Goal: Task Accomplishment & Management: Manage account settings

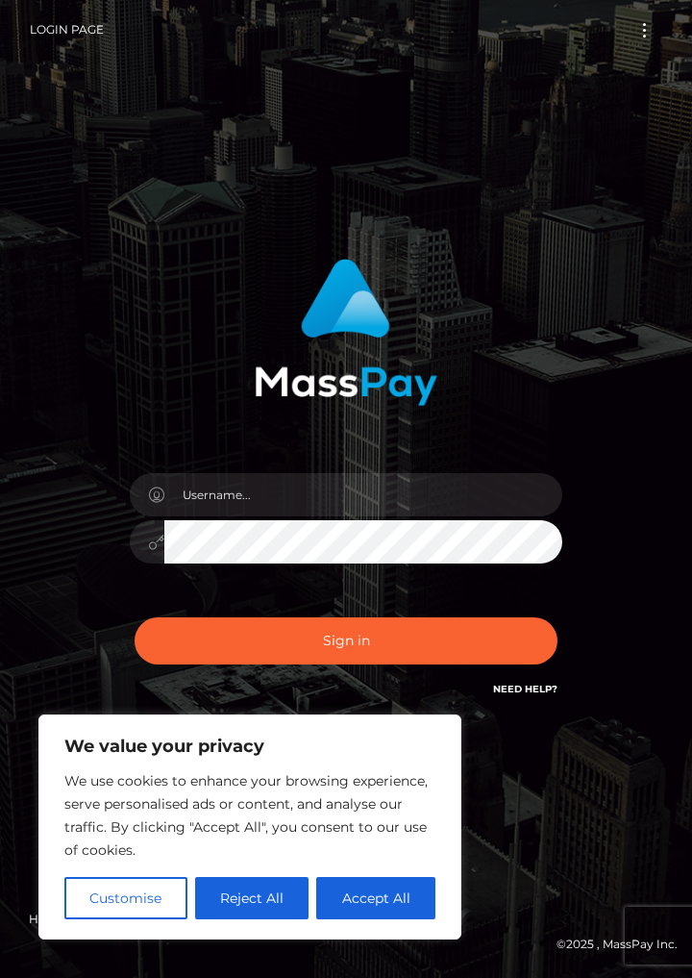
click at [177, 406] on div at bounding box center [345, 324] width 461 height 161
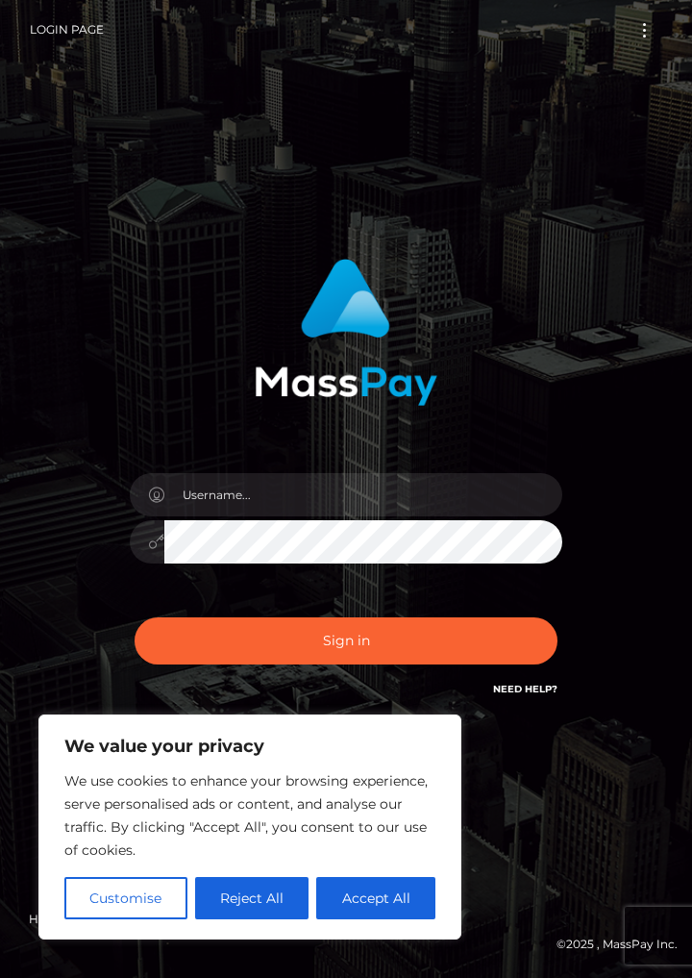
click at [177, 406] on div at bounding box center [345, 324] width 461 height 161
click at [166, 406] on div at bounding box center [345, 324] width 461 height 161
click at [177, 406] on div at bounding box center [345, 324] width 461 height 161
click at [151, 256] on div "Sign in" at bounding box center [346, 489] width 692 height 778
click at [151, 257] on div "Sign in" at bounding box center [346, 489] width 692 height 778
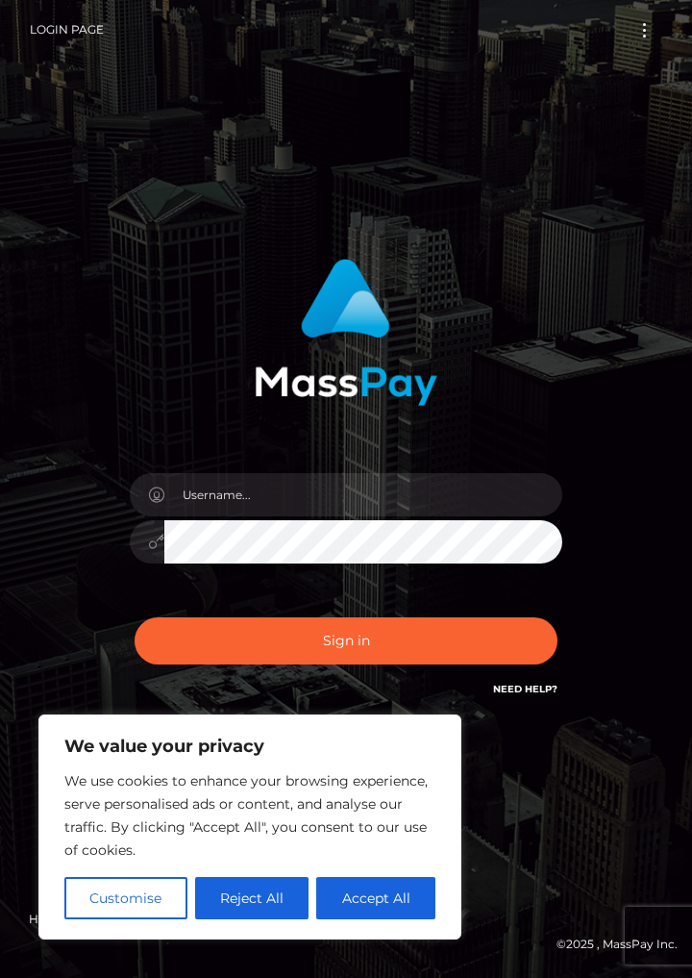
click at [151, 258] on div "Sign in" at bounding box center [346, 489] width 692 height 778
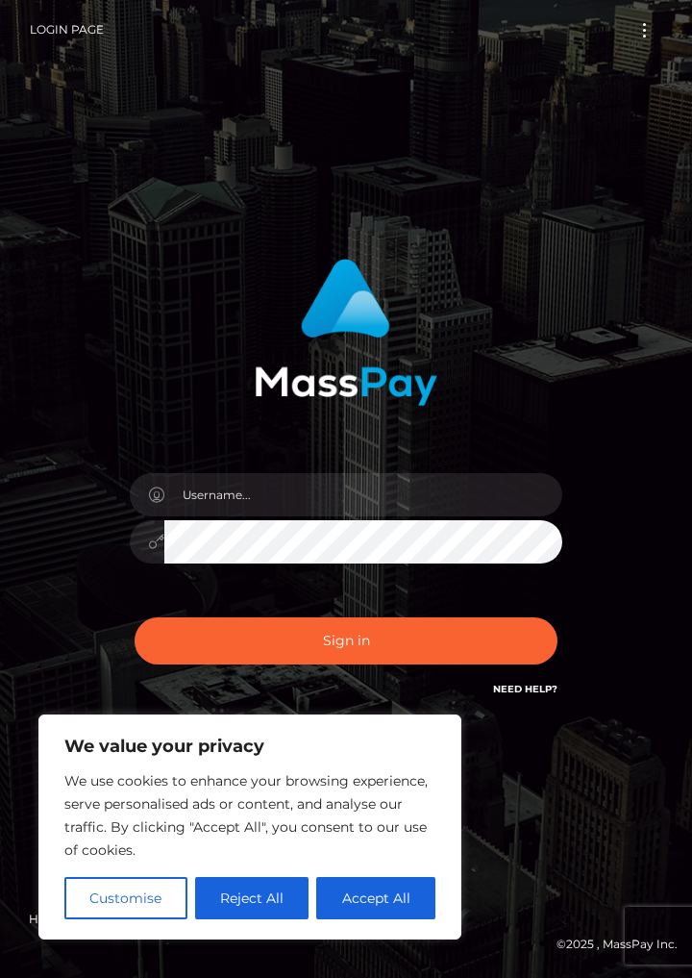
click at [151, 258] on div "Sign in" at bounding box center [346, 489] width 692 height 778
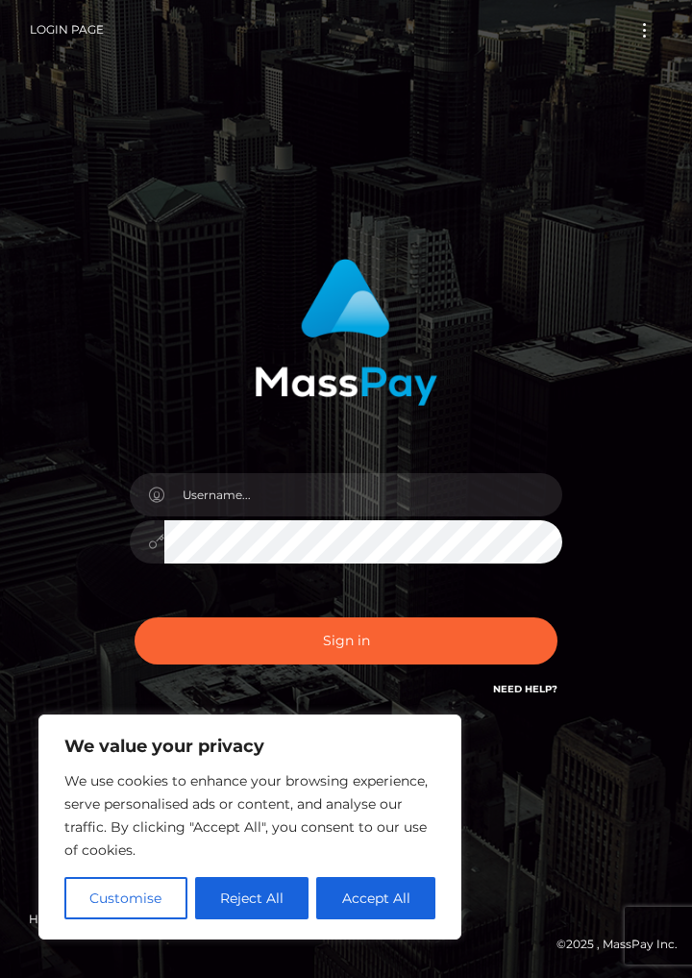
click at [151, 258] on div "Sign in" at bounding box center [346, 489] width 692 height 778
click at [152, 258] on div "Sign in" at bounding box center [346, 489] width 692 height 778
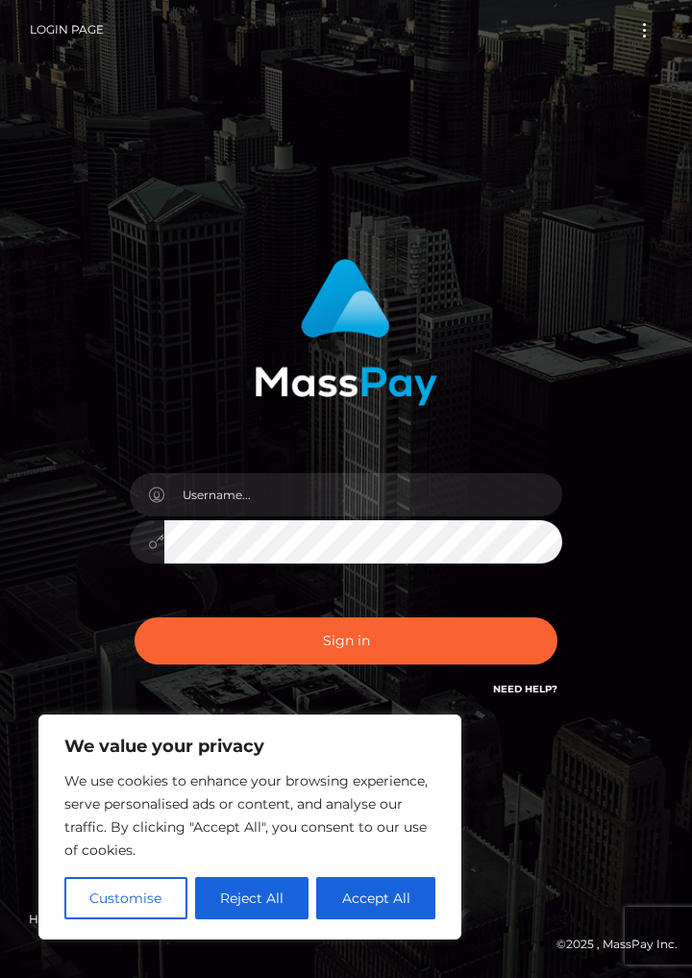
click at [152, 258] on div "Sign in" at bounding box center [346, 489] width 692 height 778
click at [153, 258] on div "Sign in" at bounding box center [346, 489] width 692 height 778
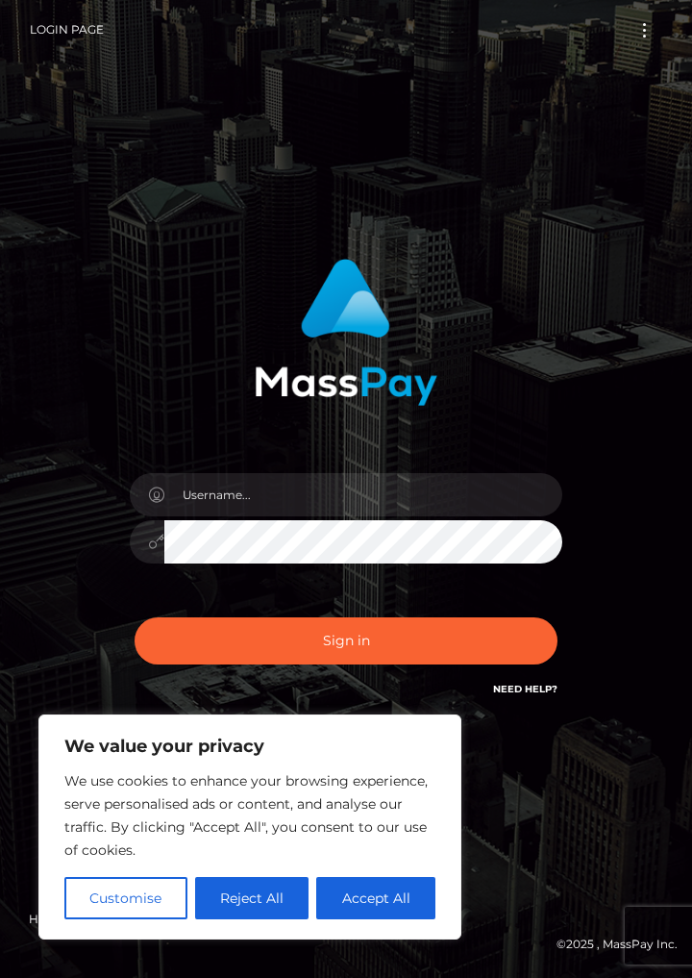
click at [153, 258] on div "Sign in" at bounding box center [346, 489] width 692 height 778
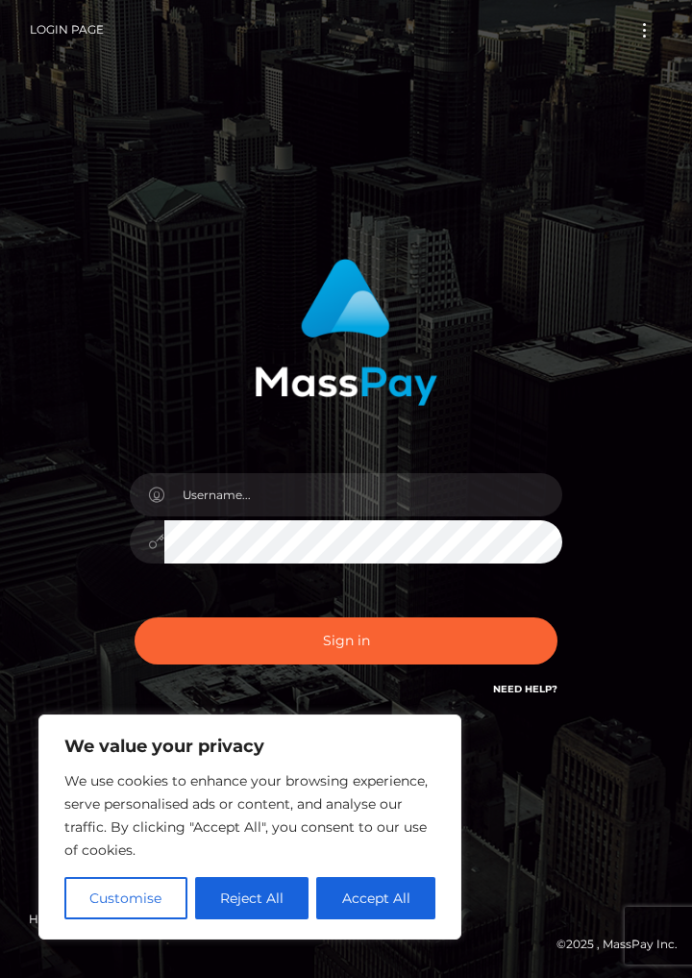
click at [191, 406] on div at bounding box center [345, 324] width 461 height 161
click at [169, 406] on div at bounding box center [345, 324] width 461 height 161
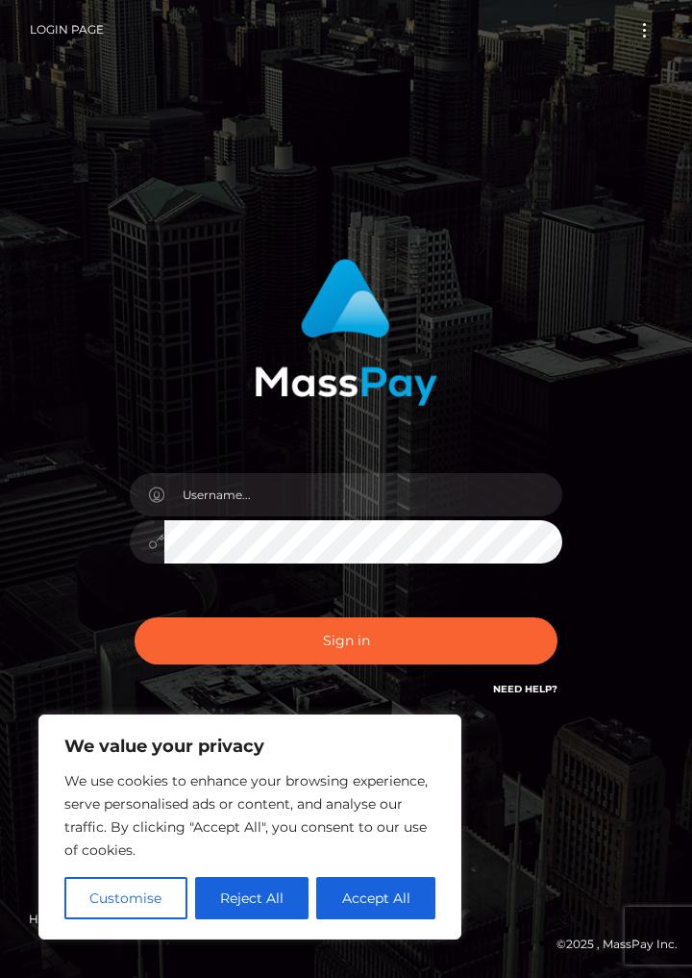
click at [167, 406] on div at bounding box center [345, 324] width 461 height 161
click at [159, 406] on div at bounding box center [345, 324] width 461 height 161
click at [154, 406] on div at bounding box center [345, 324] width 461 height 161
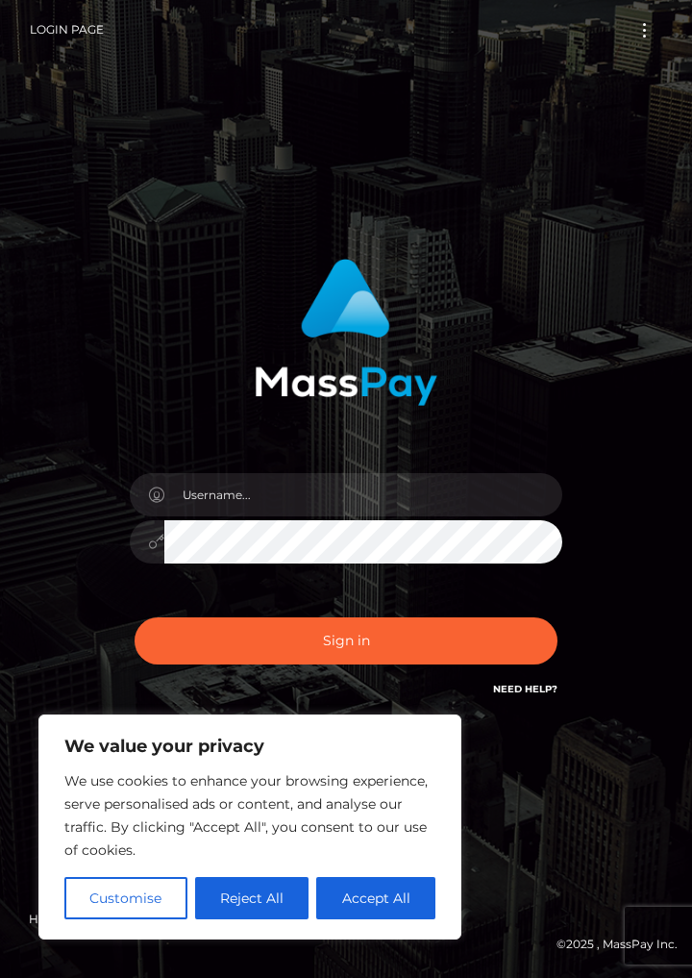
click at [154, 406] on div at bounding box center [345, 324] width 461 height 161
click at [156, 406] on div at bounding box center [345, 324] width 461 height 161
click at [163, 406] on div at bounding box center [345, 324] width 461 height 161
click at [162, 406] on div at bounding box center [345, 324] width 461 height 161
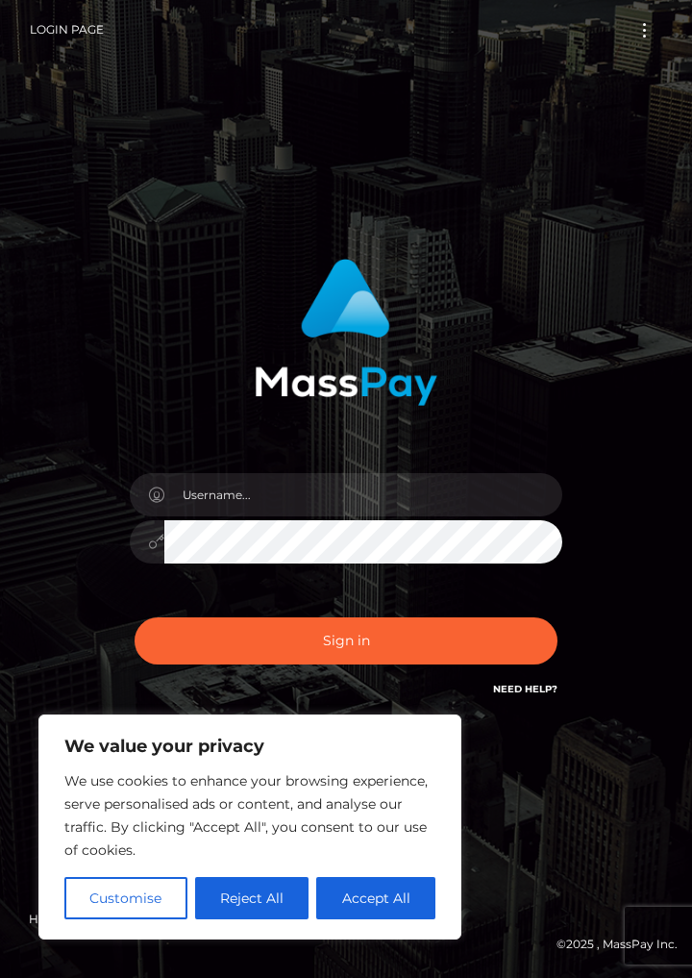
click at [160, 406] on div at bounding box center [345, 324] width 461 height 161
click at [158, 406] on div at bounding box center [345, 324] width 461 height 161
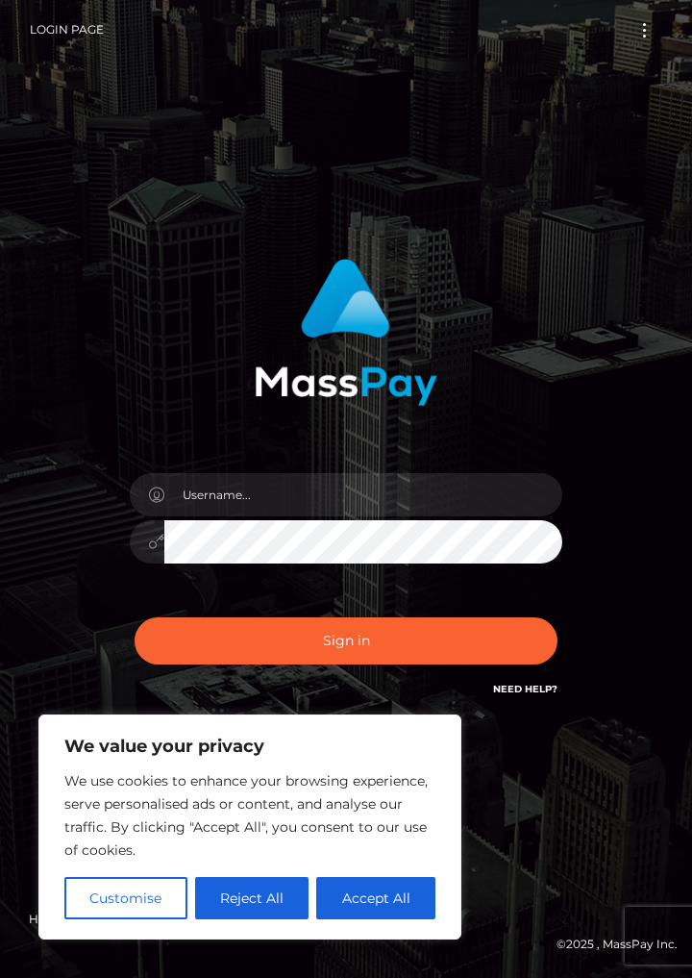
click at [167, 406] on div at bounding box center [345, 324] width 461 height 161
click at [173, 406] on div at bounding box center [345, 324] width 461 height 161
click at [167, 406] on div at bounding box center [345, 324] width 461 height 161
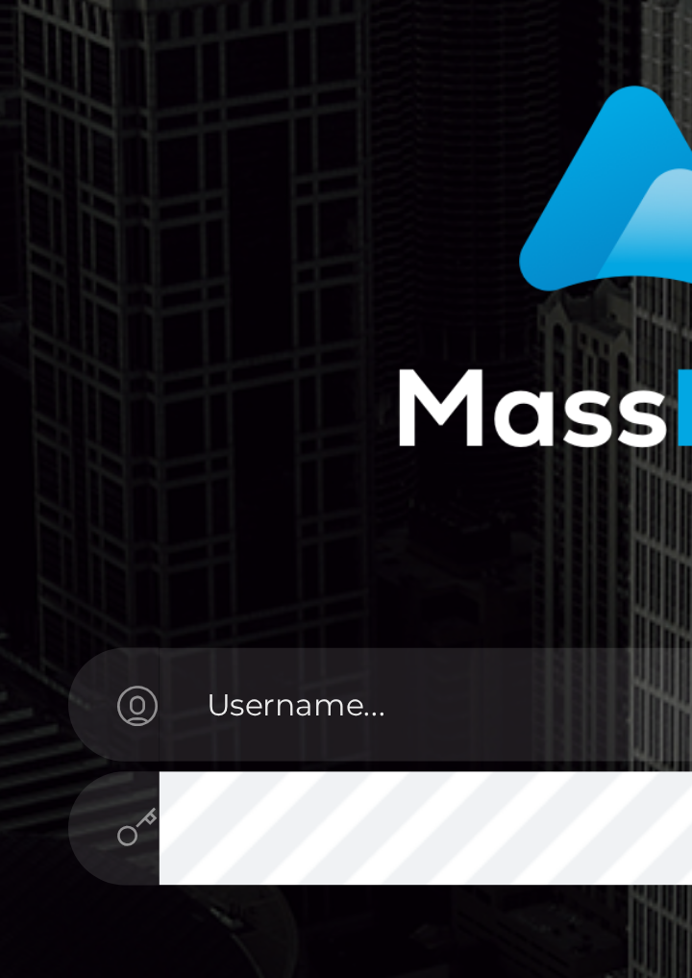
click at [161, 310] on div at bounding box center [345, 324] width 461 height 161
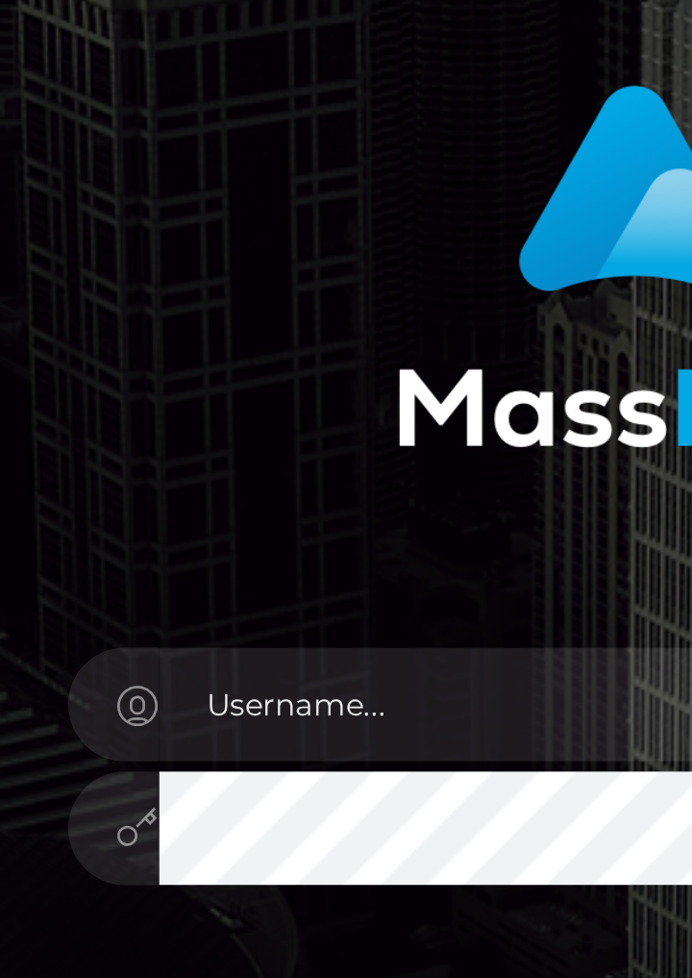
click at [161, 310] on div at bounding box center [345, 324] width 461 height 161
click at [160, 310] on div at bounding box center [345, 324] width 461 height 161
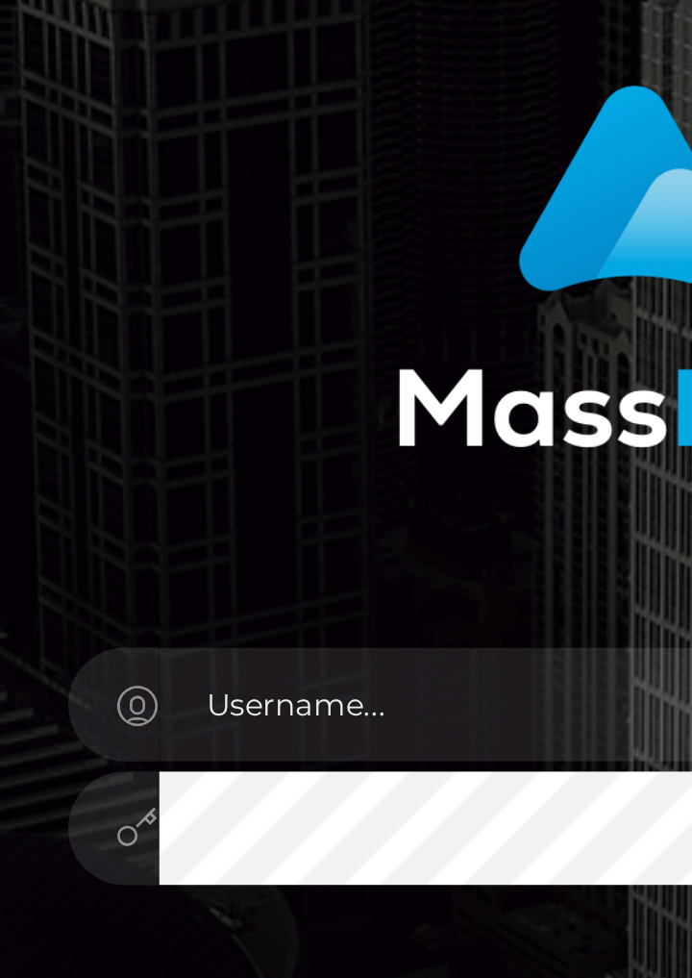
click at [160, 310] on div at bounding box center [345, 324] width 461 height 161
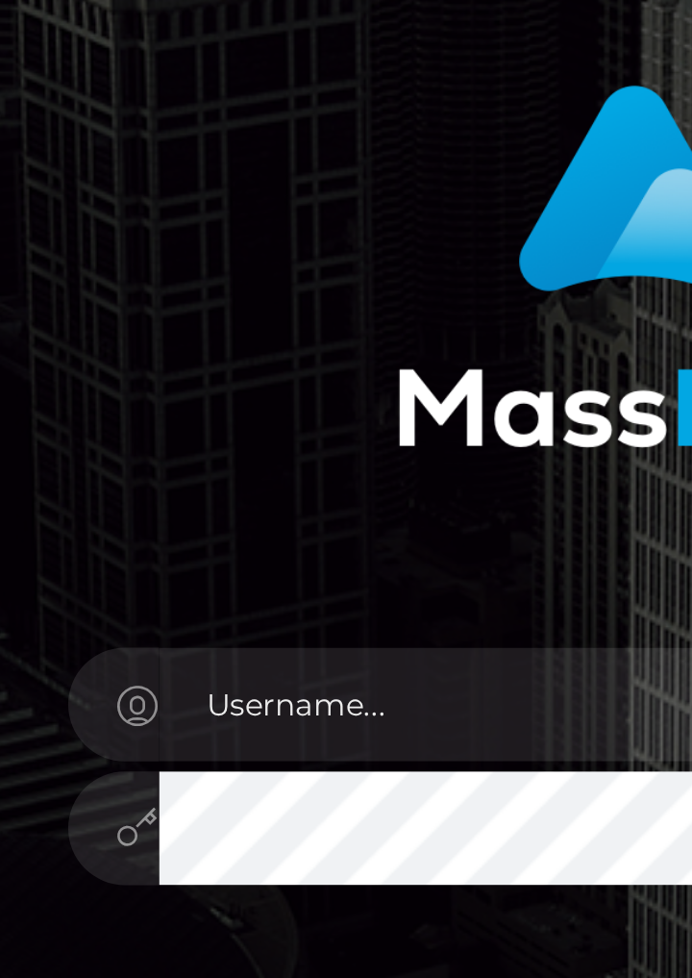
click at [161, 310] on div at bounding box center [345, 324] width 461 height 161
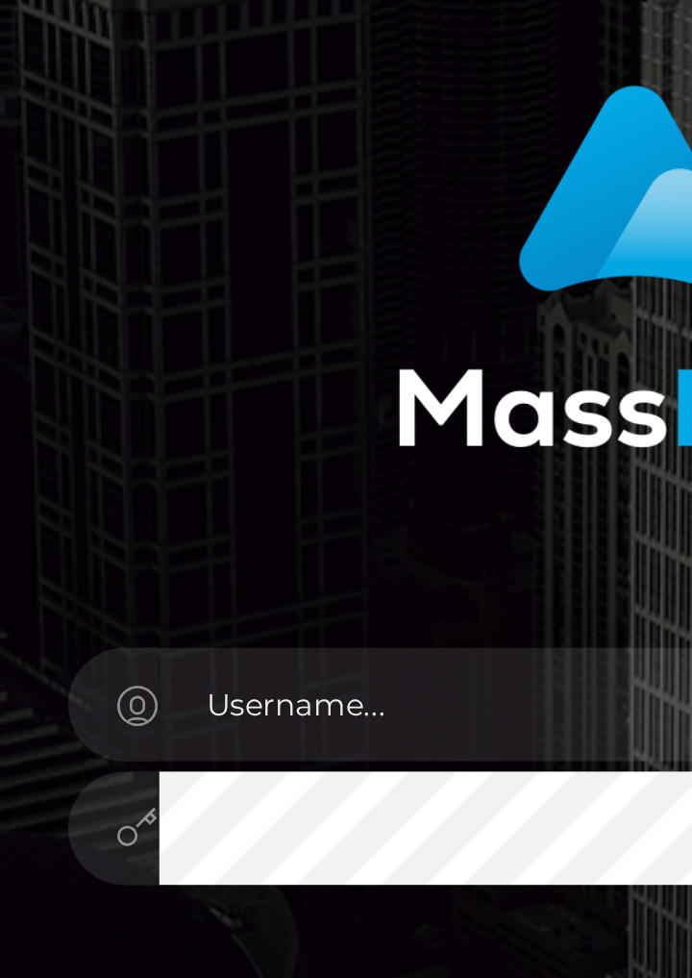
click at [161, 310] on div at bounding box center [345, 324] width 461 height 161
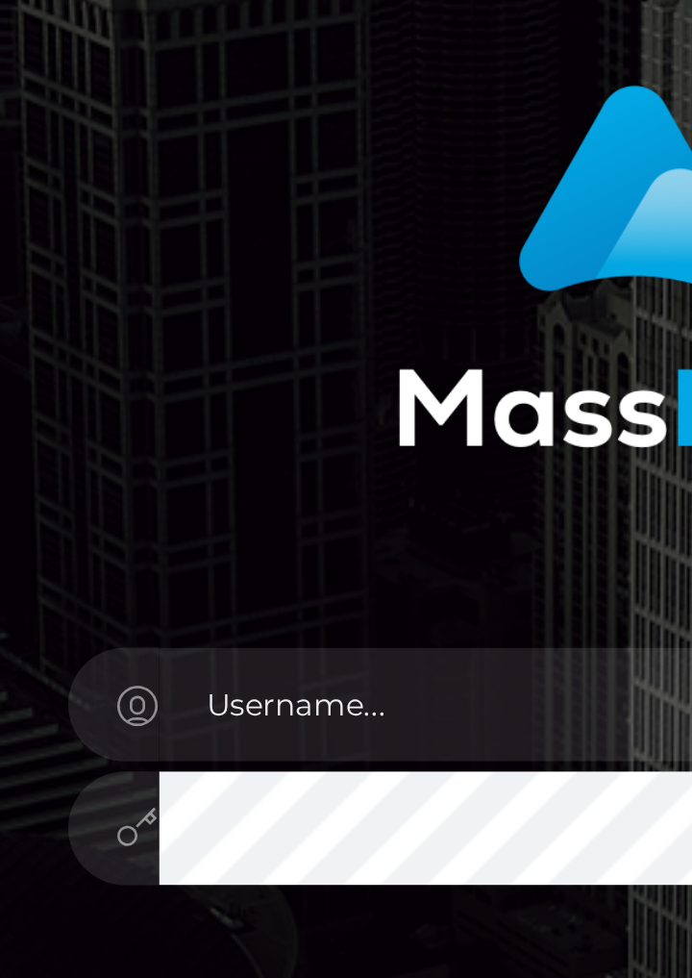
click at [161, 310] on div at bounding box center [345, 324] width 461 height 161
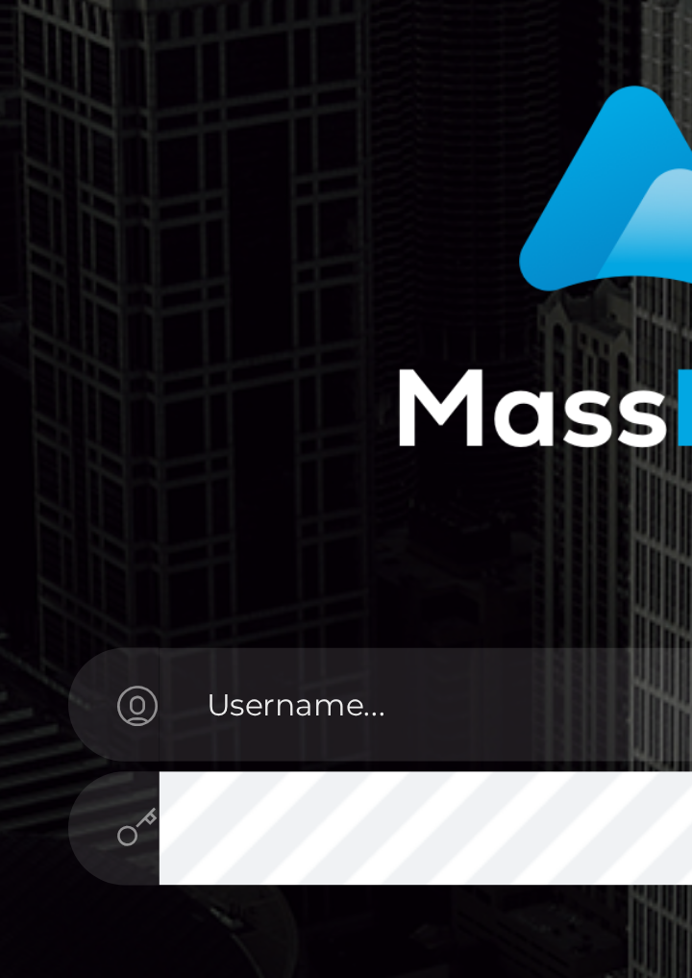
click at [161, 310] on div at bounding box center [345, 324] width 461 height 161
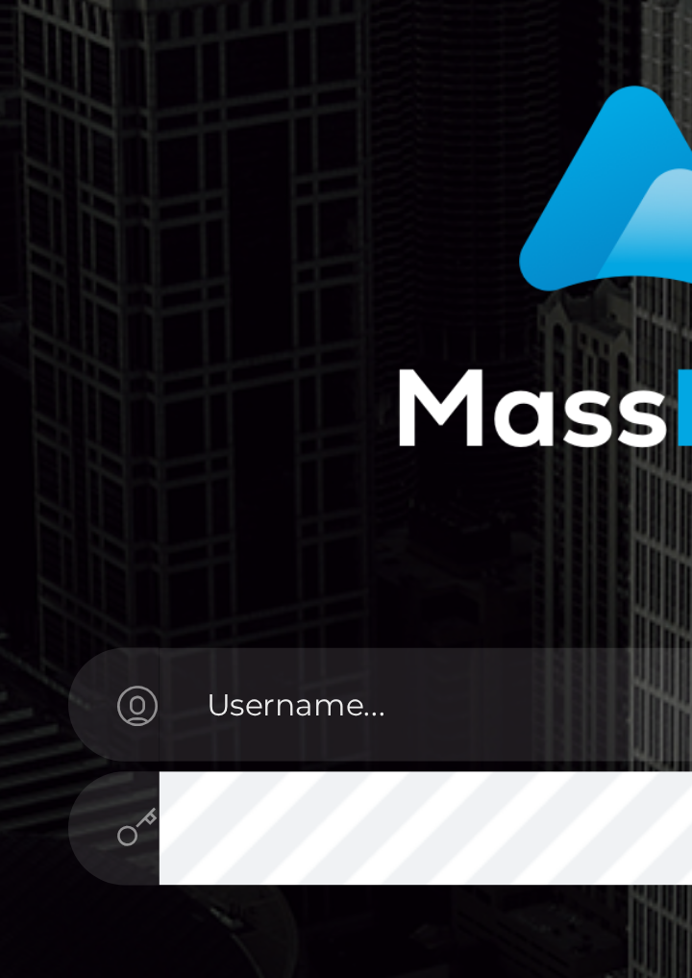
click at [161, 310] on div at bounding box center [345, 324] width 461 height 161
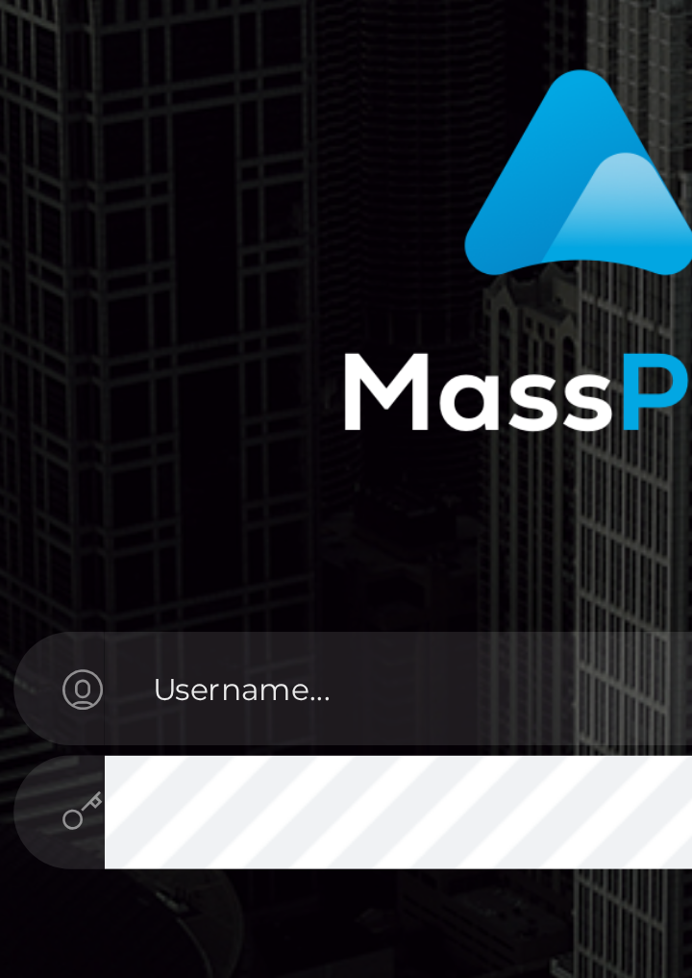
click at [183, 316] on div at bounding box center [345, 324] width 461 height 161
click at [184, 315] on div at bounding box center [345, 324] width 461 height 161
click at [189, 386] on div at bounding box center [345, 324] width 461 height 161
click at [189, 387] on div at bounding box center [345, 324] width 461 height 161
click at [195, 385] on div at bounding box center [345, 324] width 461 height 161
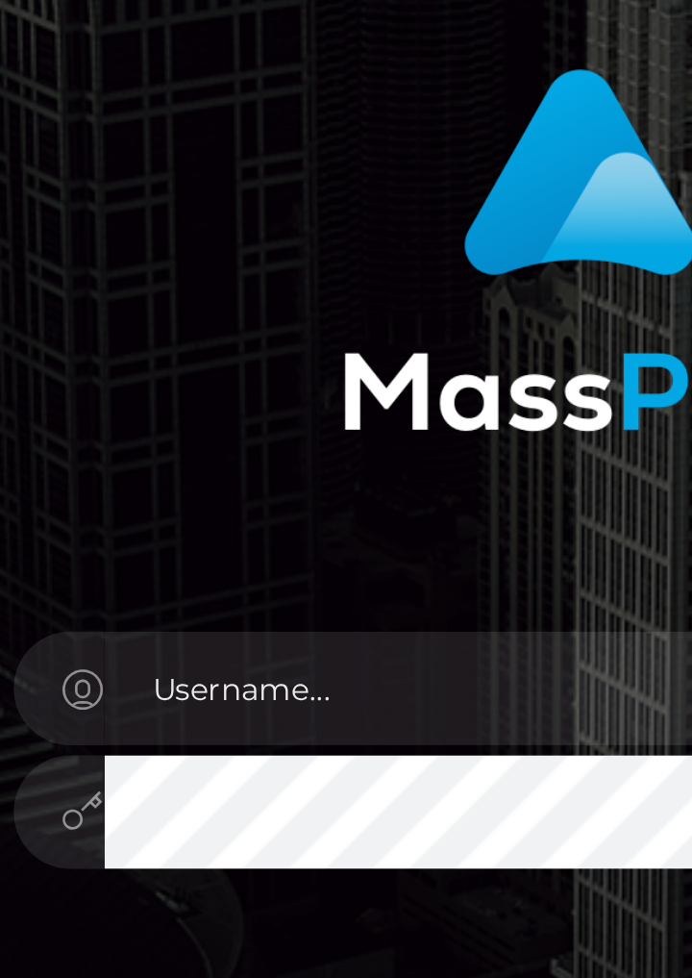
click at [195, 385] on div at bounding box center [345, 324] width 461 height 161
click at [193, 386] on div at bounding box center [345, 324] width 461 height 161
click at [188, 315] on div at bounding box center [345, 324] width 461 height 161
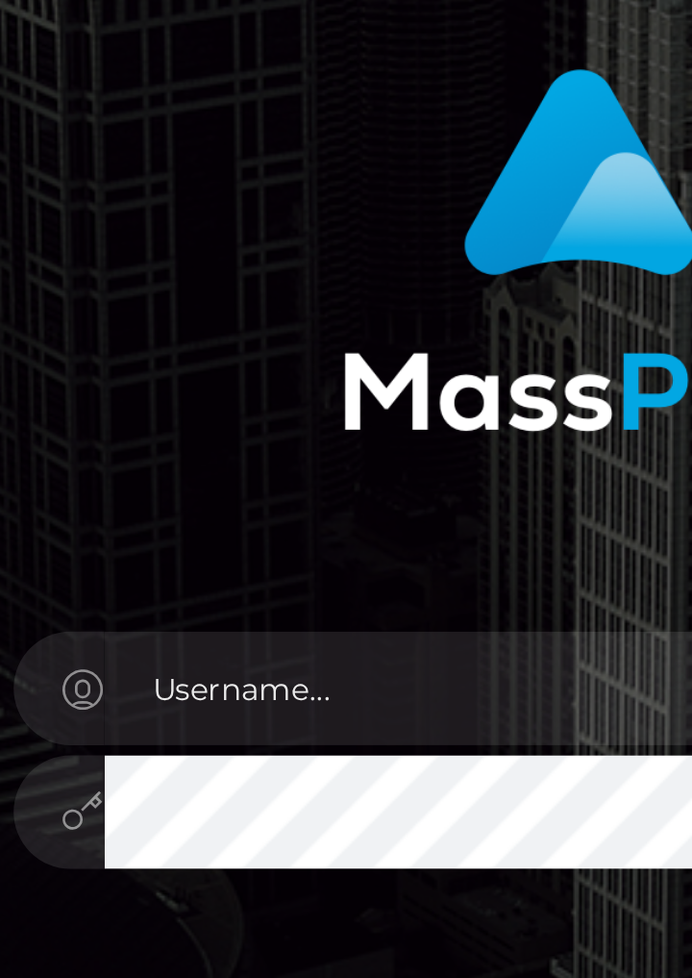
click at [188, 315] on div at bounding box center [345, 324] width 461 height 161
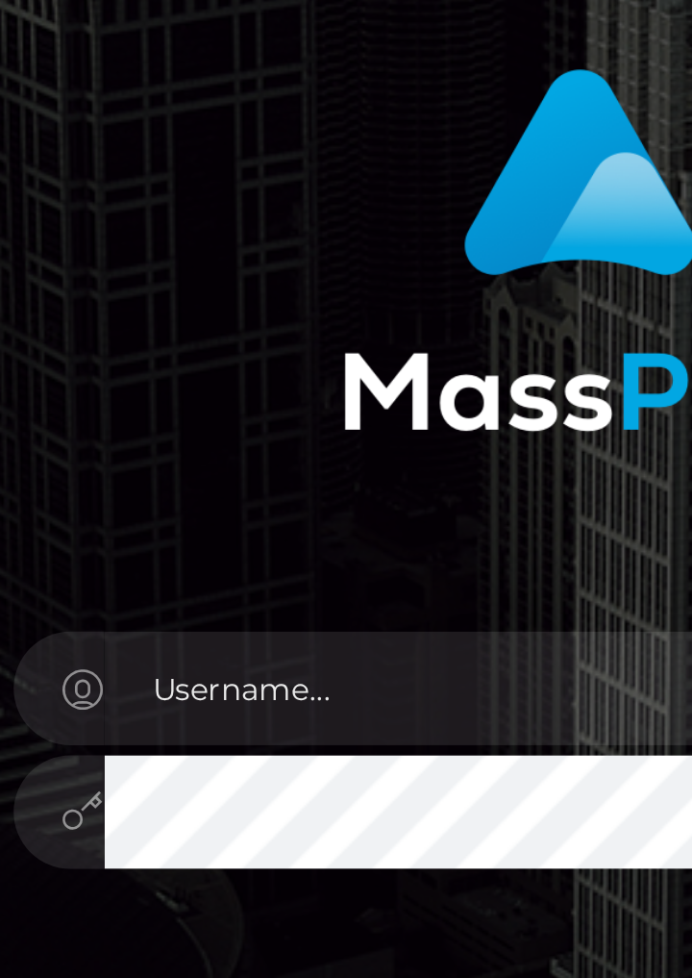
click at [188, 316] on div at bounding box center [345, 324] width 461 height 161
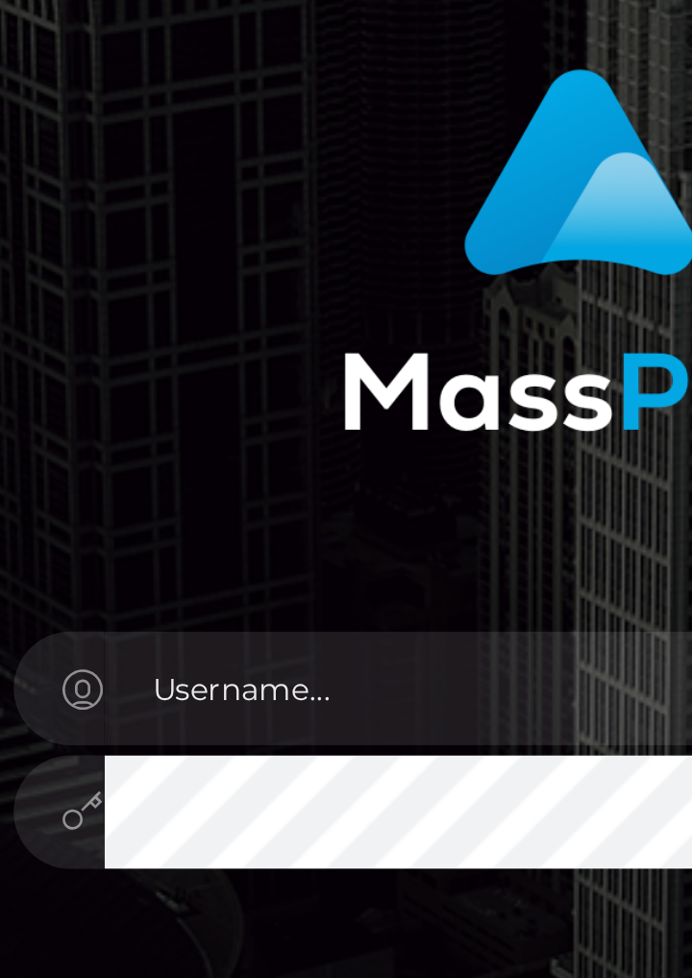
click at [188, 316] on div at bounding box center [345, 324] width 461 height 161
click at [189, 317] on div at bounding box center [345, 324] width 461 height 161
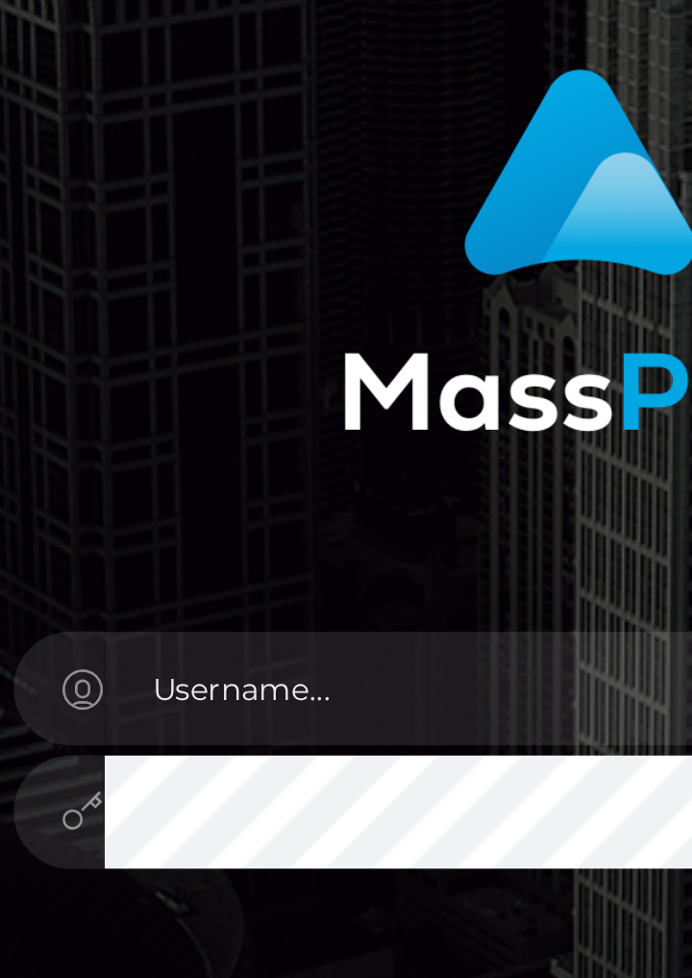
click at [189, 317] on div at bounding box center [345, 324] width 461 height 161
click at [189, 316] on div at bounding box center [345, 324] width 461 height 161
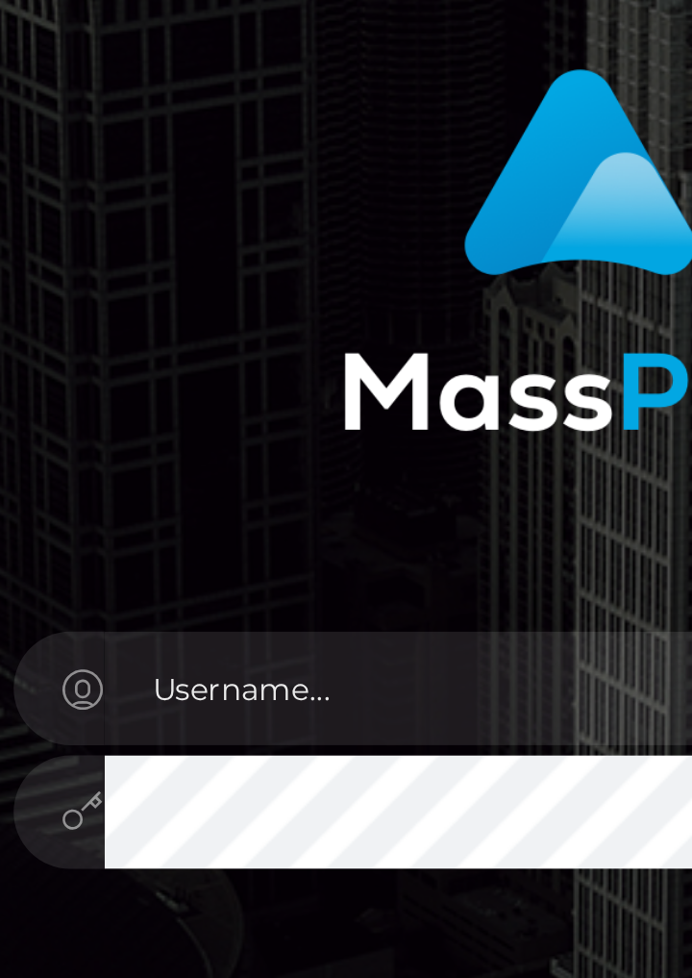
click at [189, 316] on div at bounding box center [345, 324] width 461 height 161
click at [189, 315] on div at bounding box center [345, 324] width 461 height 161
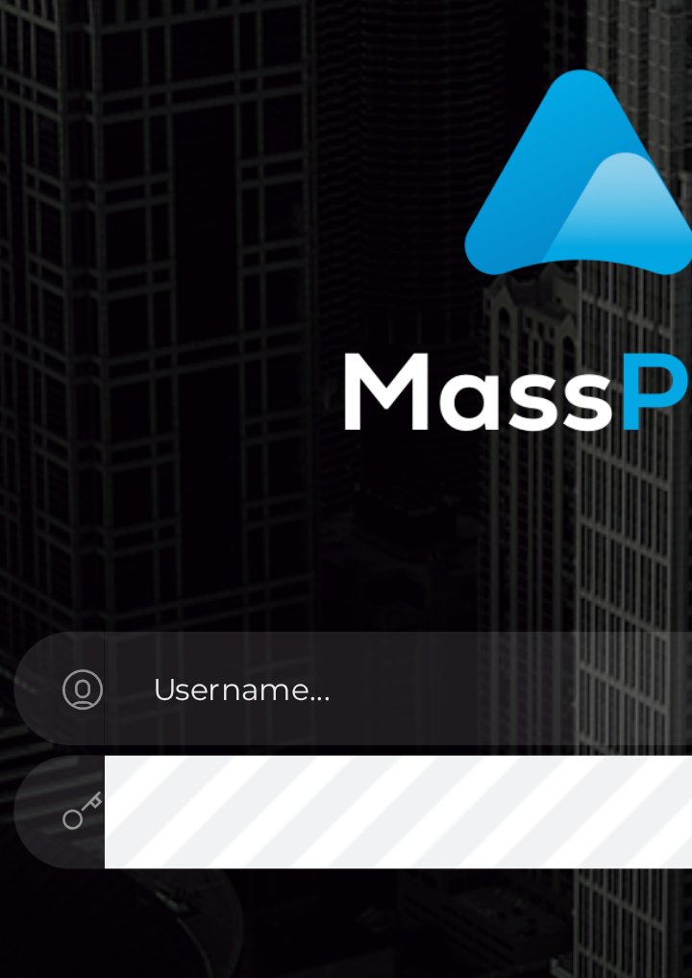
click at [189, 315] on div at bounding box center [345, 324] width 461 height 161
click at [189, 316] on div at bounding box center [345, 324] width 461 height 161
click at [189, 315] on div at bounding box center [345, 324] width 461 height 161
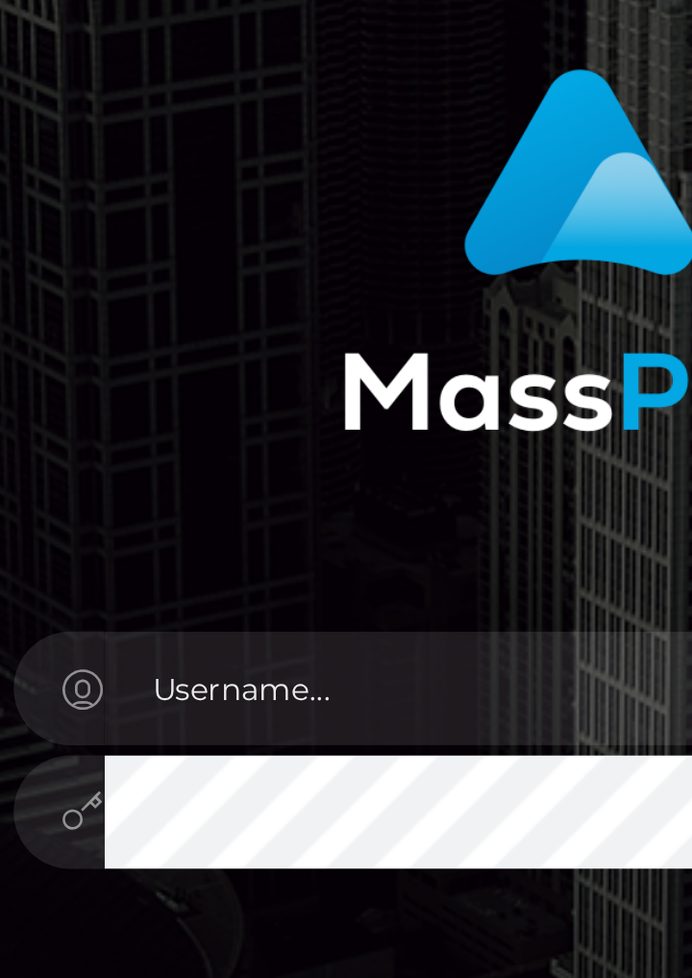
click at [189, 315] on div at bounding box center [345, 324] width 461 height 161
